Goal: Task Accomplishment & Management: Manage account settings

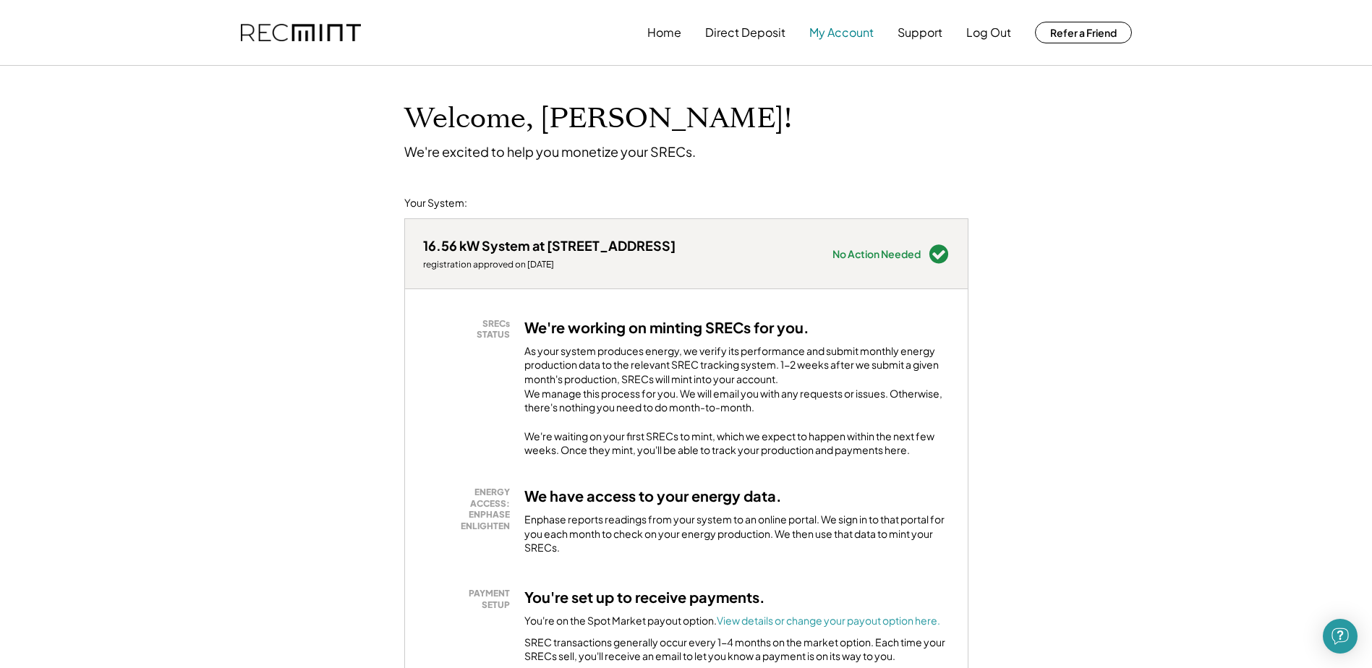
click at [833, 32] on button "My Account" at bounding box center [841, 32] width 64 height 29
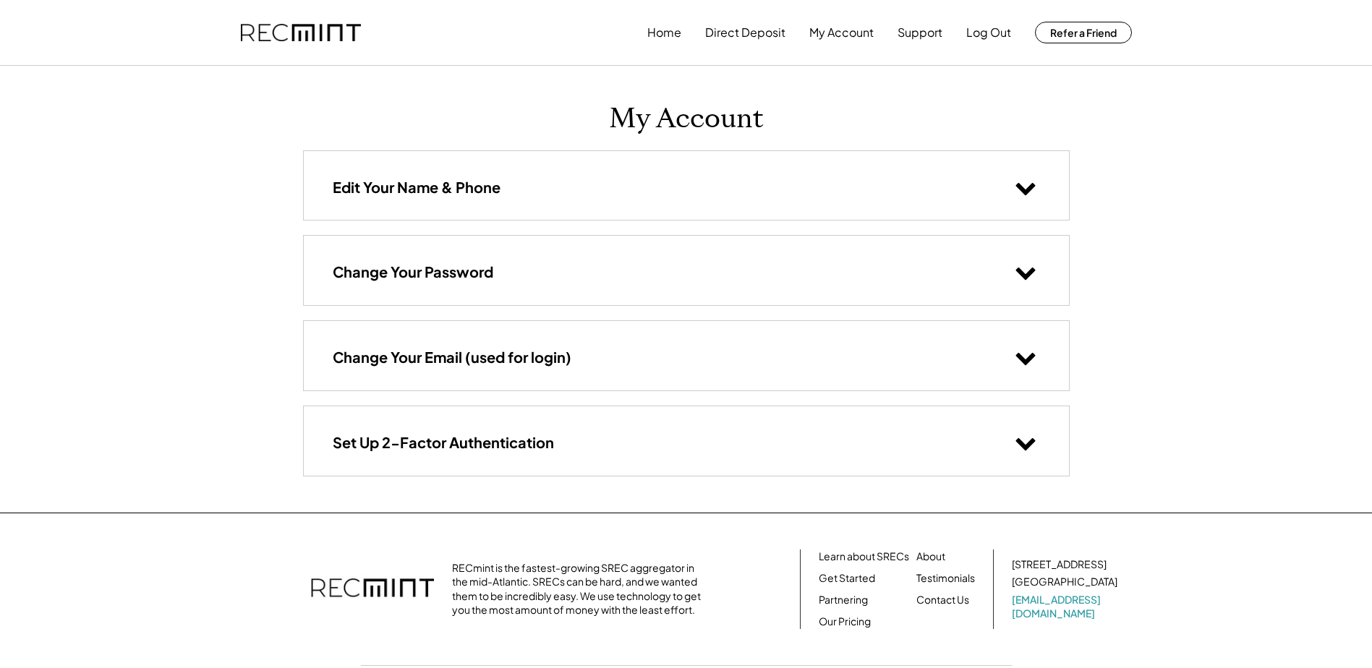
click at [1019, 186] on use at bounding box center [1025, 189] width 20 height 12
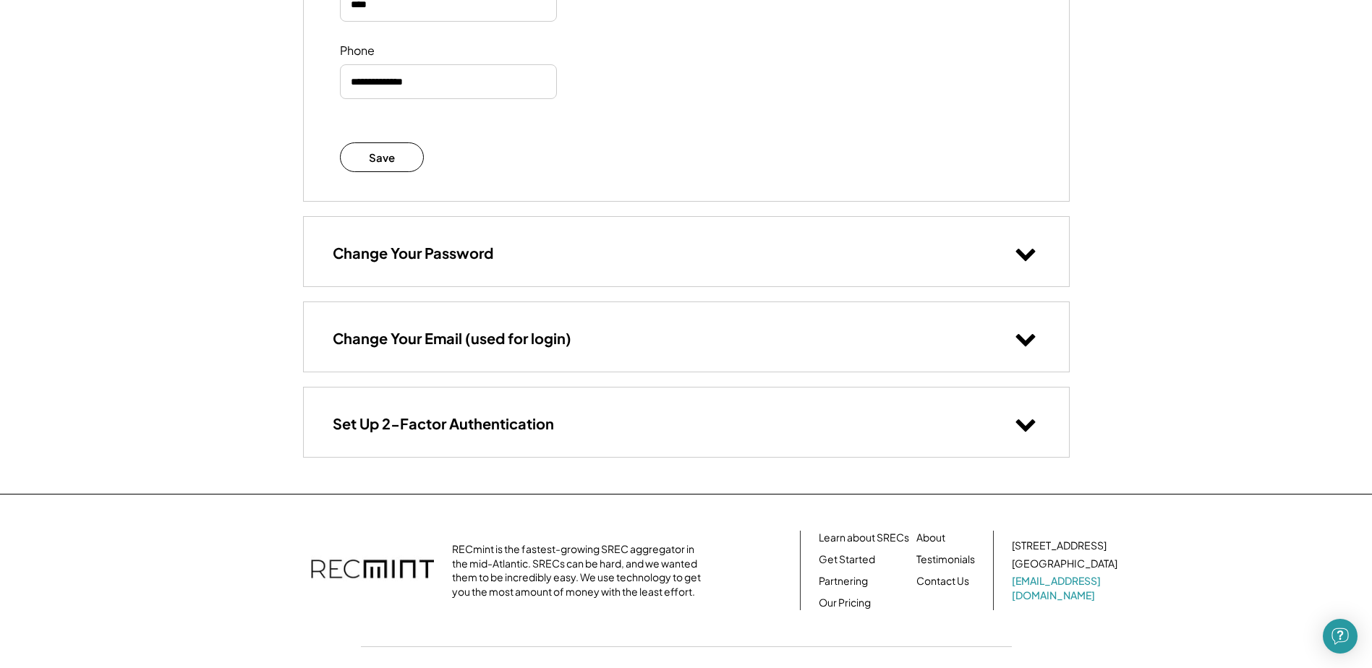
scroll to position [362, 0]
click at [806, 337] on div "Change Your Email (used for login)" at bounding box center [686, 335] width 765 height 69
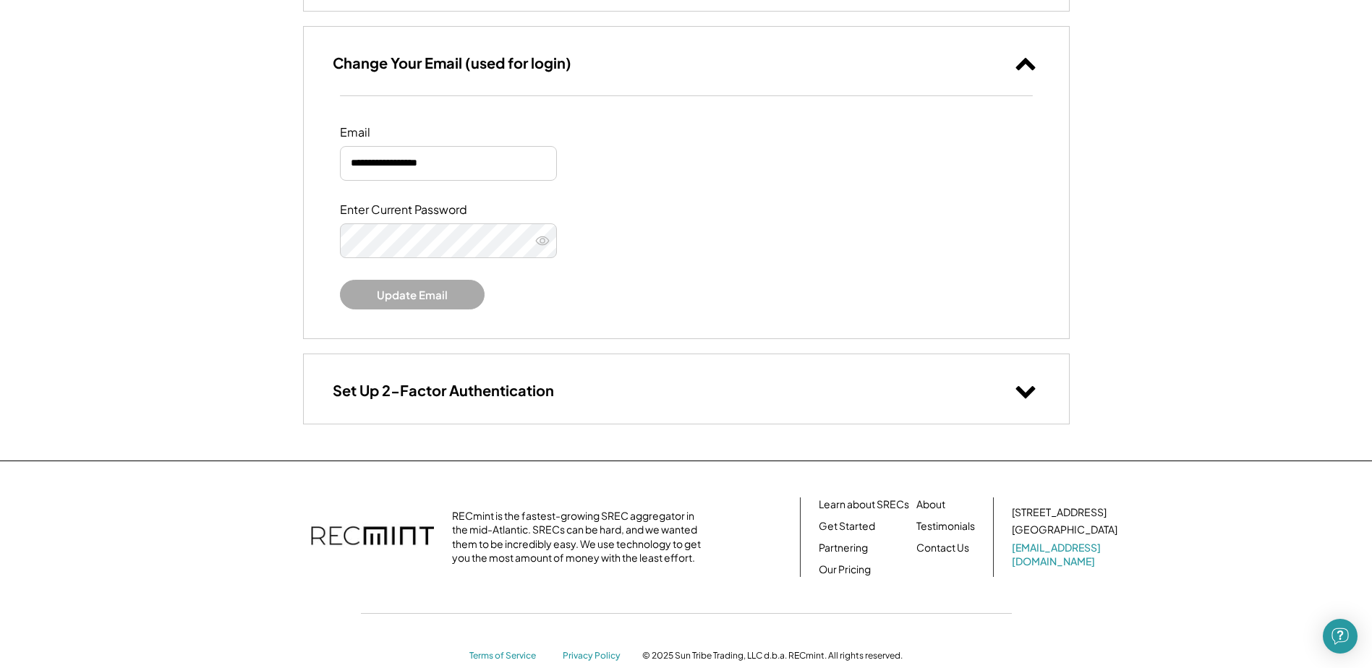
scroll to position [666, 0]
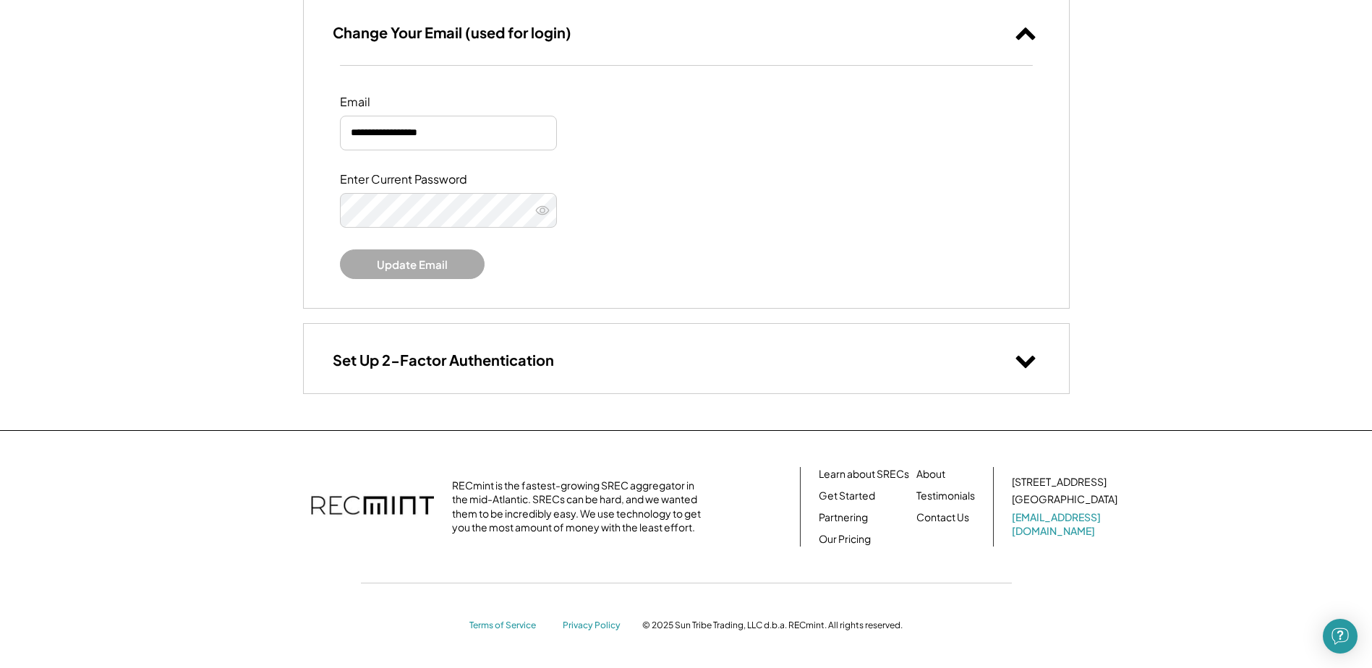
click at [824, 370] on div "Set Up 2-Factor Authentication" at bounding box center [686, 358] width 765 height 69
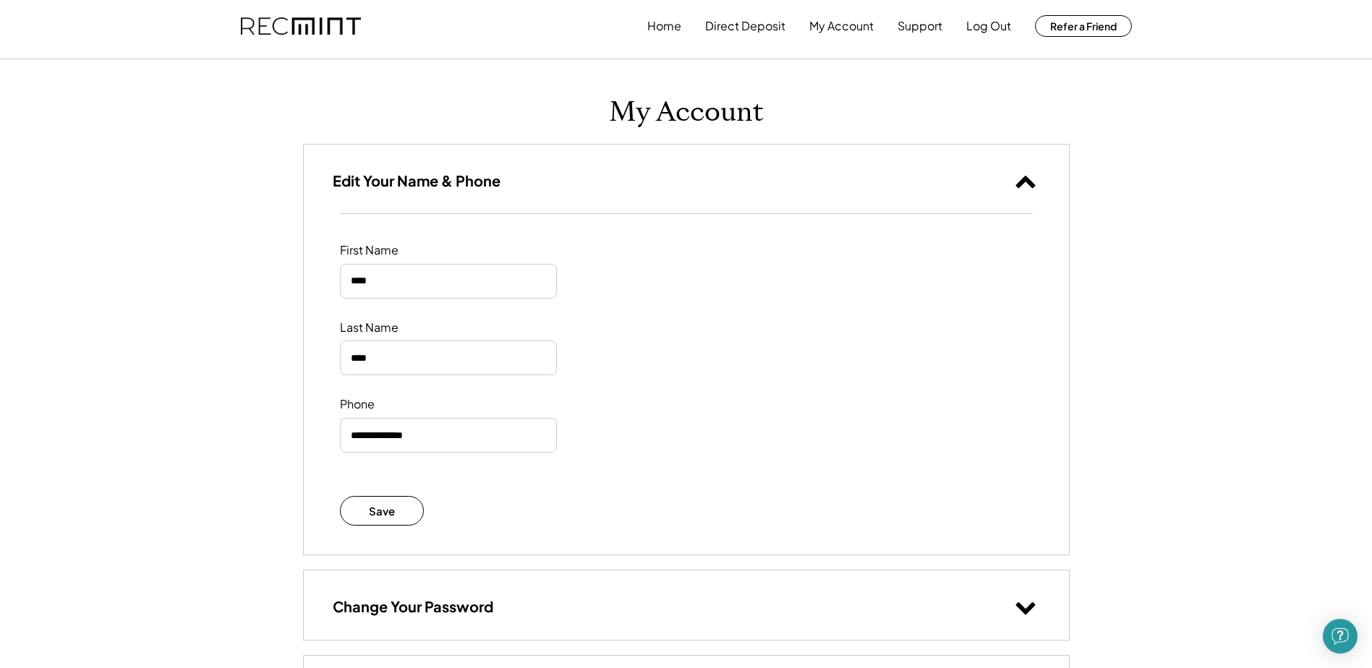
scroll to position [0, 0]
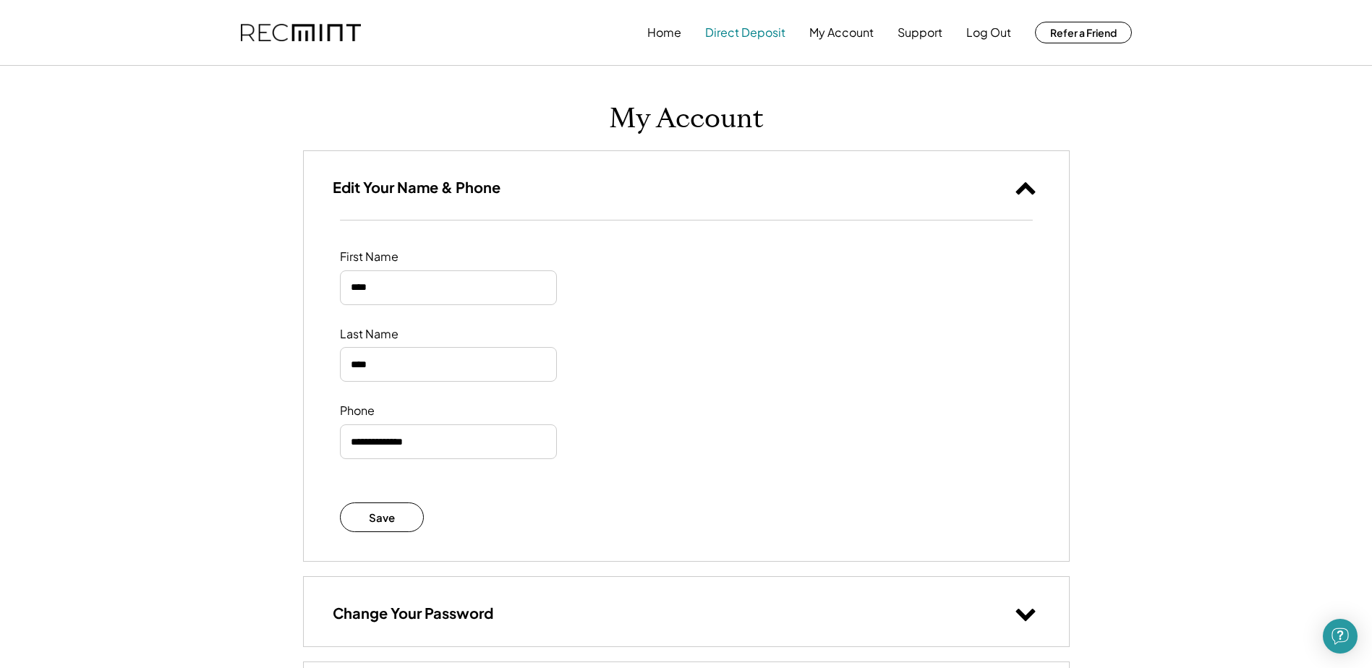
click at [736, 36] on button "Direct Deposit" at bounding box center [745, 32] width 80 height 29
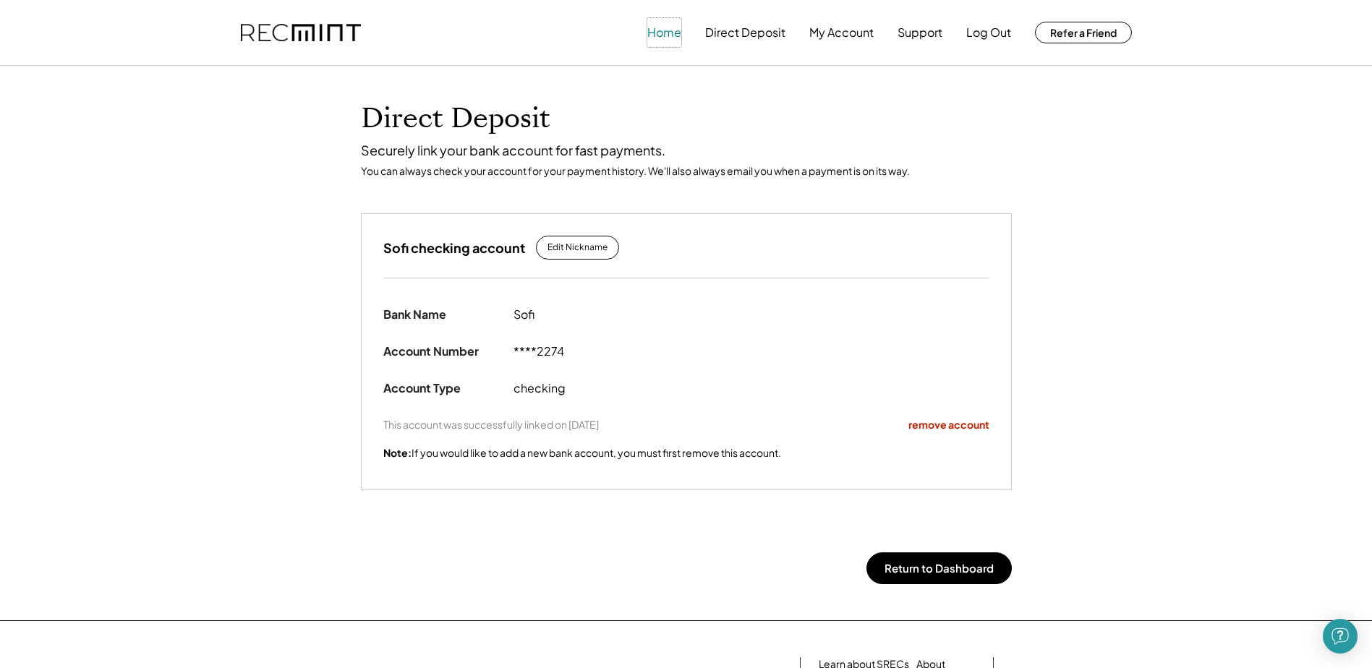
click at [662, 38] on button "Home" at bounding box center [664, 32] width 34 height 29
